Goal: Transaction & Acquisition: Purchase product/service

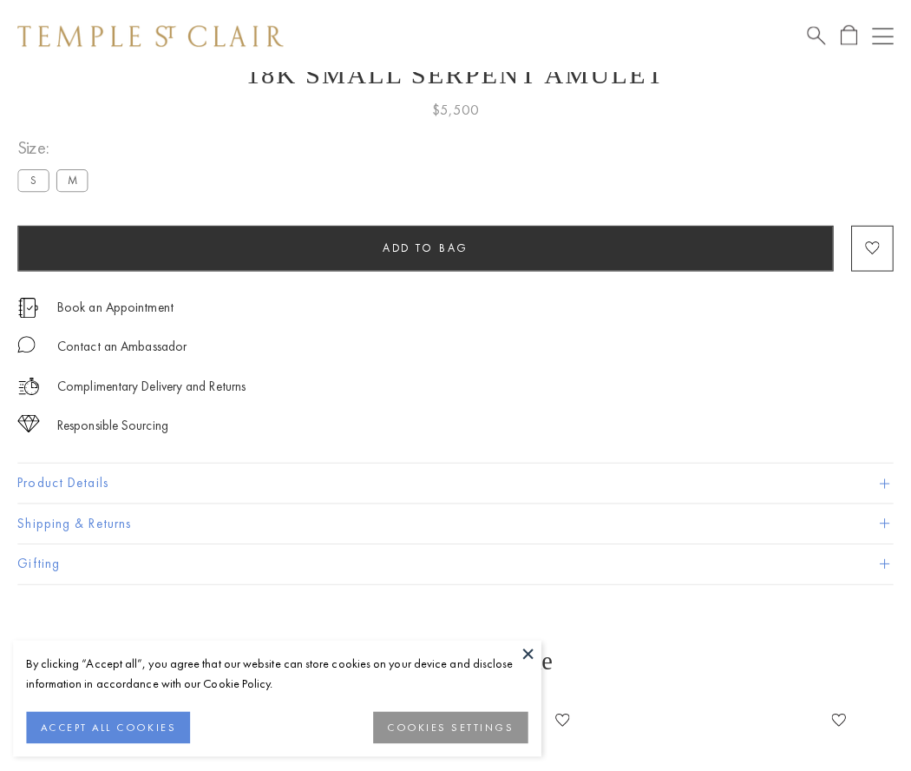
scroll to position [69, 0]
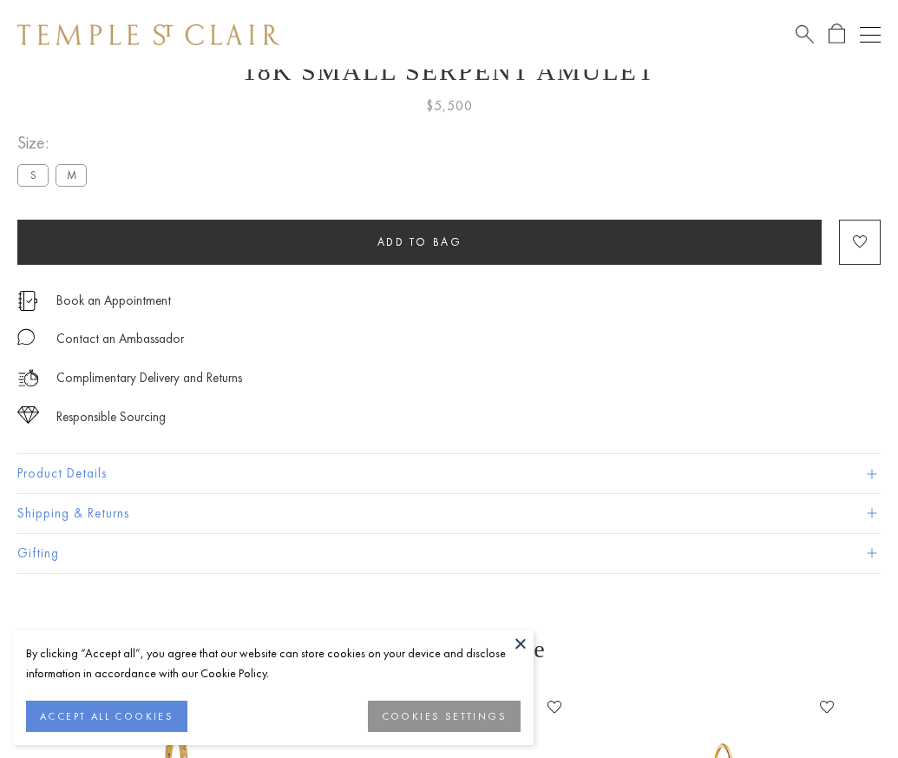
click at [419, 241] on span "Add to bag" at bounding box center [419, 241] width 85 height 15
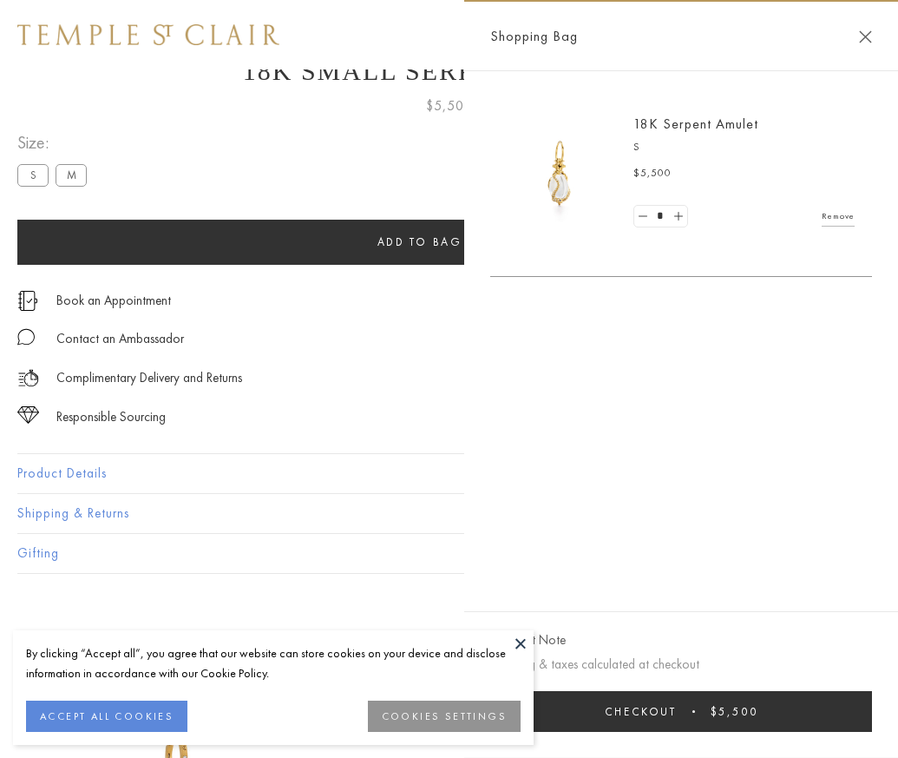
click at [677, 718] on span "Checkout" at bounding box center [641, 711] width 72 height 15
